Goal: Communication & Community: Share content

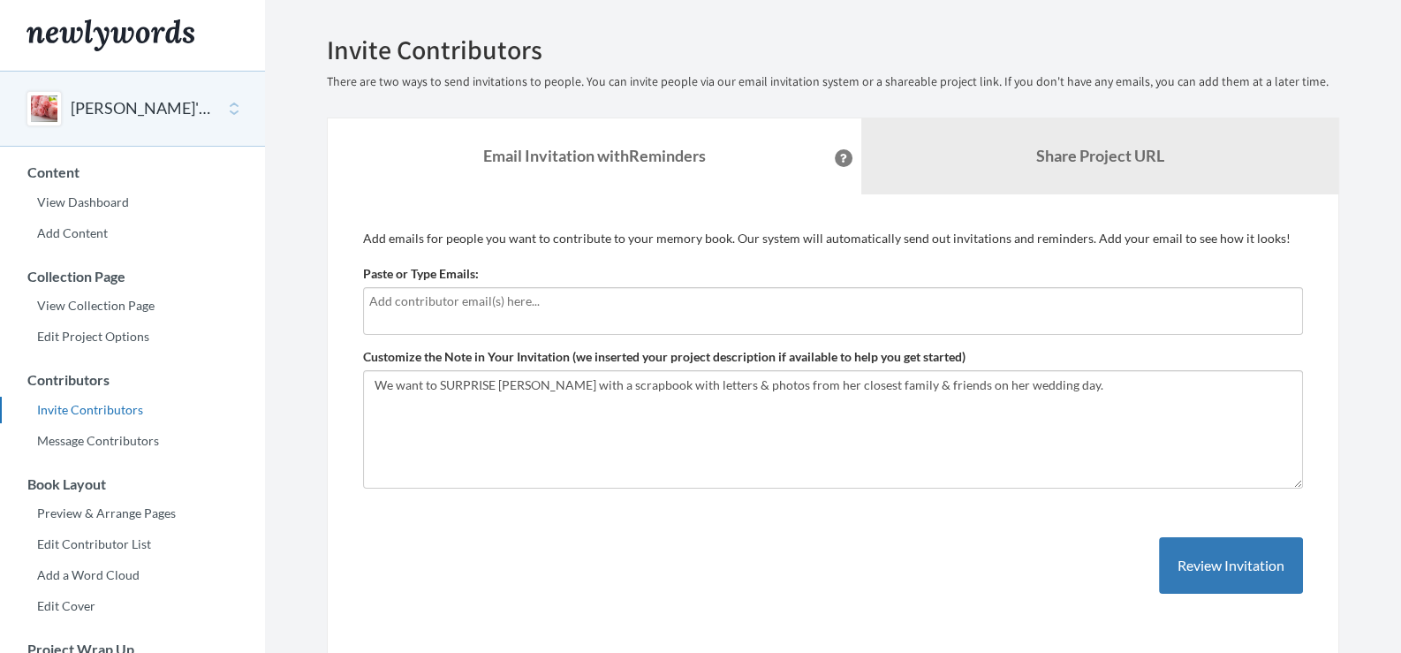
click at [440, 301] on input "text" at bounding box center [832, 300] width 927 height 19
click at [688, 298] on input "text" at bounding box center [832, 300] width 927 height 19
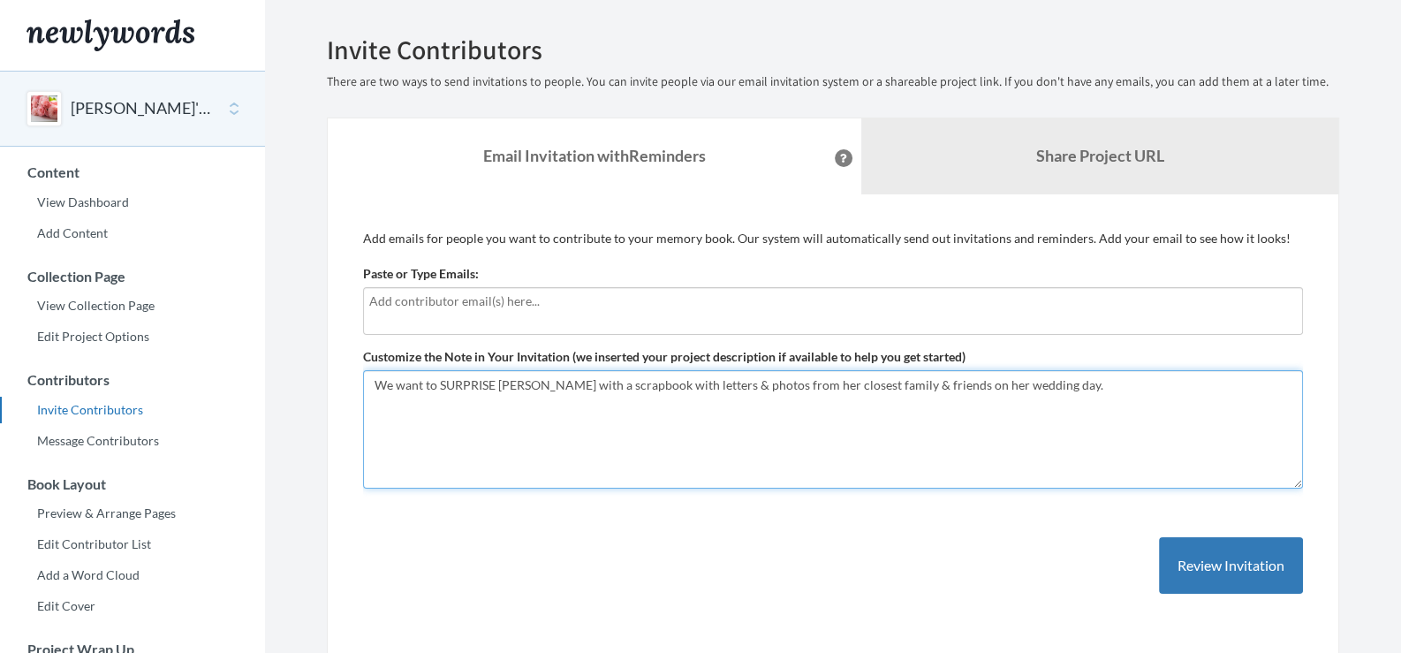
click at [893, 389] on textarea "We want to SURPRISE [PERSON_NAME] with a scrapbook with letters & photos from h…" at bounding box center [833, 429] width 940 height 118
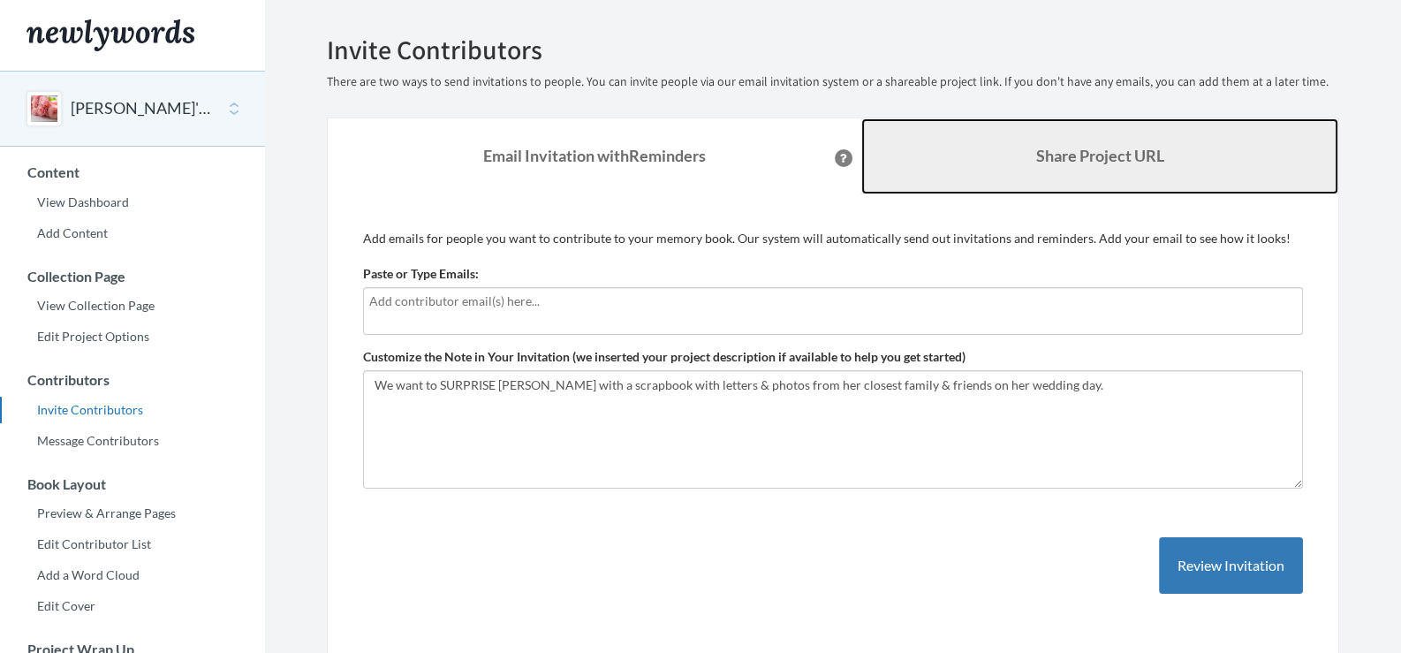
click at [1020, 147] on link "Share Project URL" at bounding box center [1099, 156] width 477 height 76
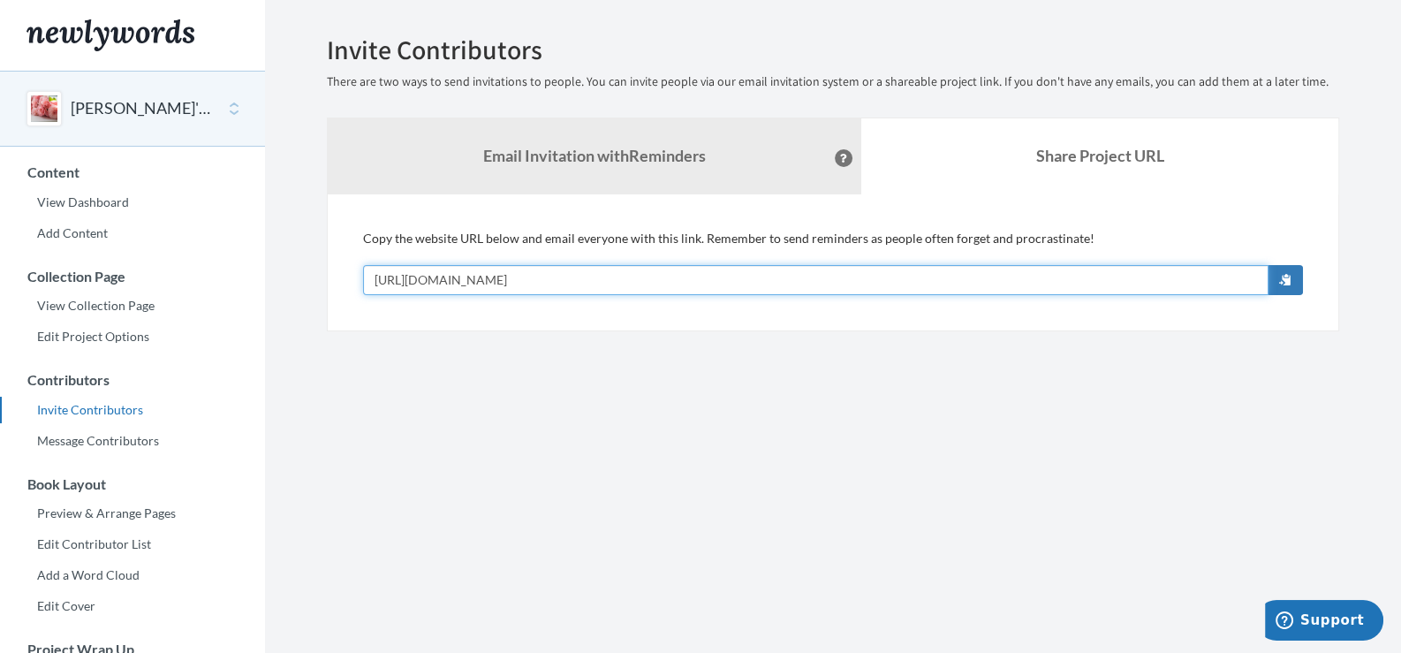
click at [697, 276] on input "[URL][DOMAIN_NAME]" at bounding box center [815, 280] width 905 height 30
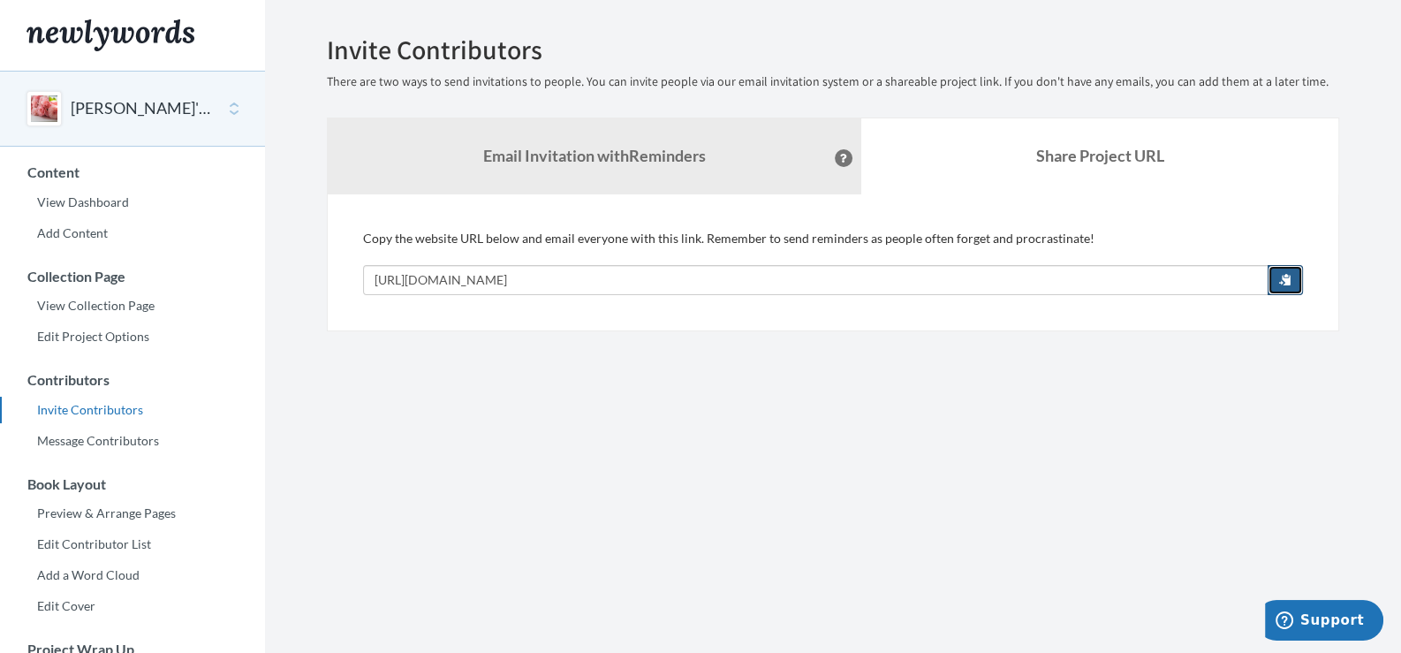
click at [1289, 275] on span "button" at bounding box center [1285, 279] width 12 height 12
click at [771, 384] on section "Emails have been sent! Invite Contributors There are two ways to send invitatio…" at bounding box center [833, 483] width 1136 height 966
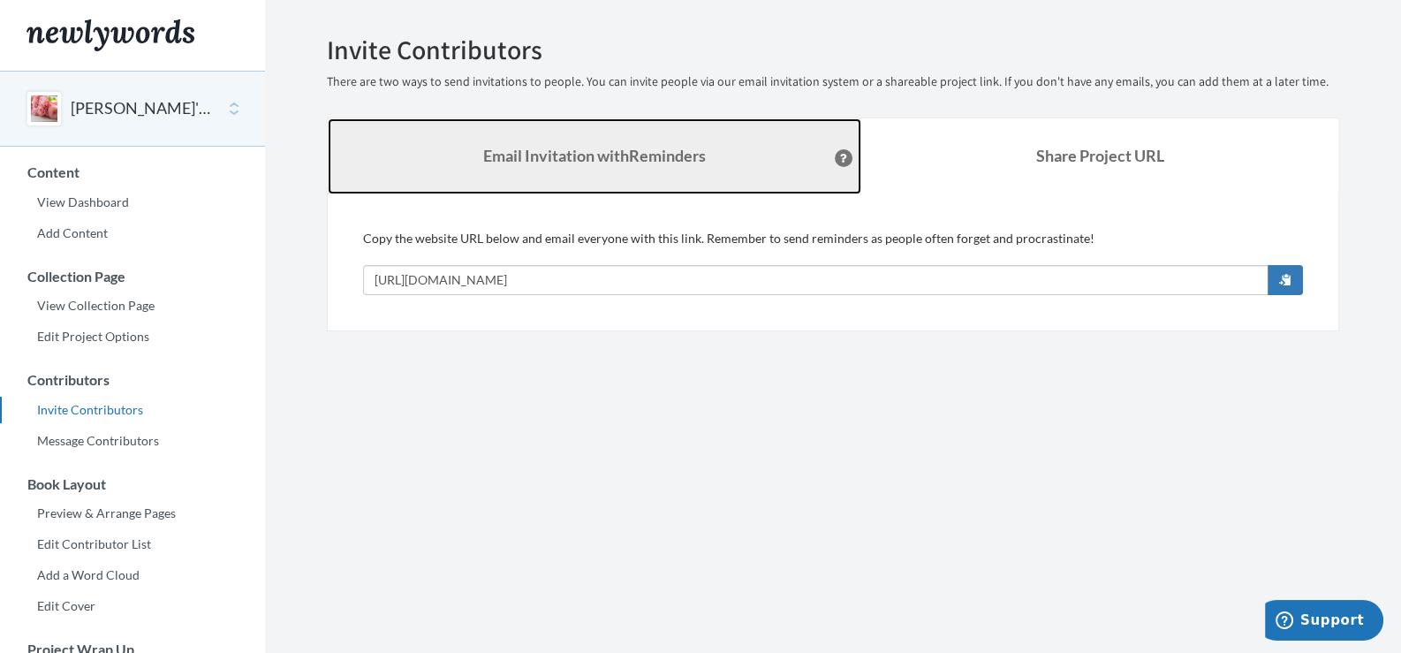
click at [618, 151] on strong "Email Invitation with Reminders" at bounding box center [594, 155] width 223 height 19
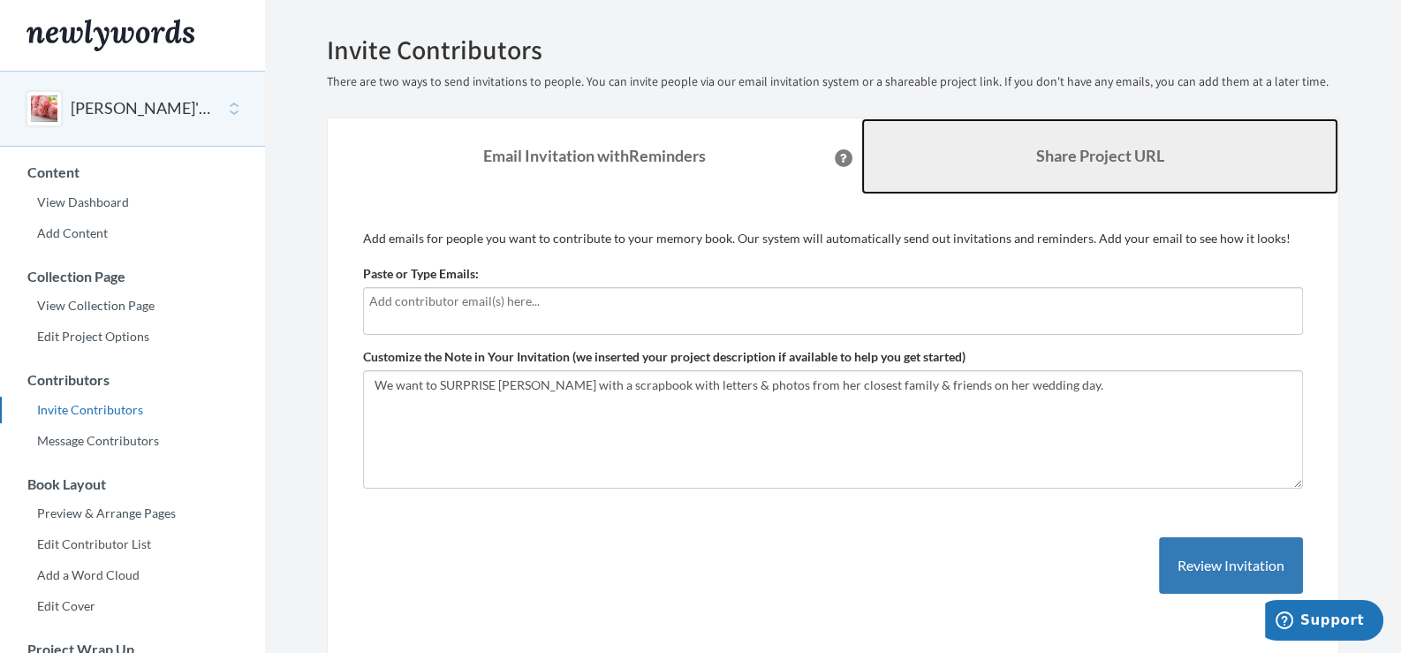
click at [1025, 176] on link "Share Project URL" at bounding box center [1099, 156] width 477 height 76
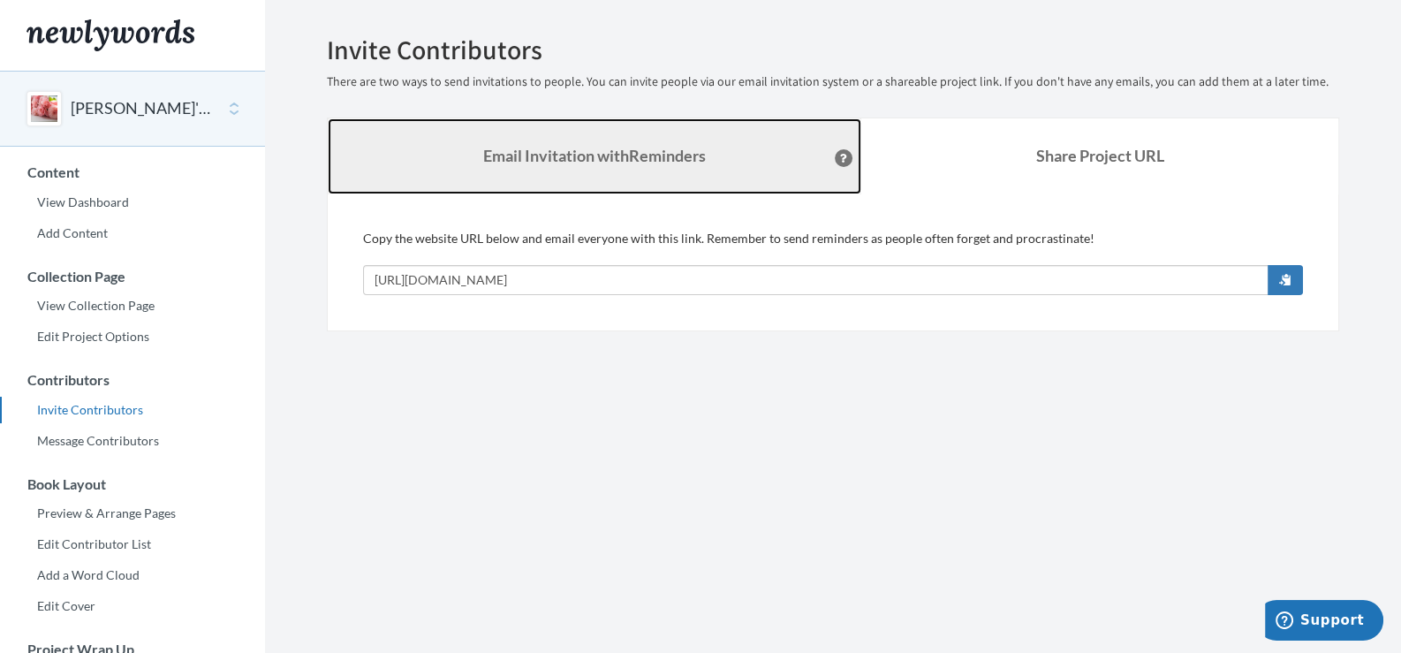
click at [608, 145] on link "Email Invitation with Reminders" at bounding box center [594, 156] width 533 height 76
